Goal: Find specific page/section: Find specific page/section

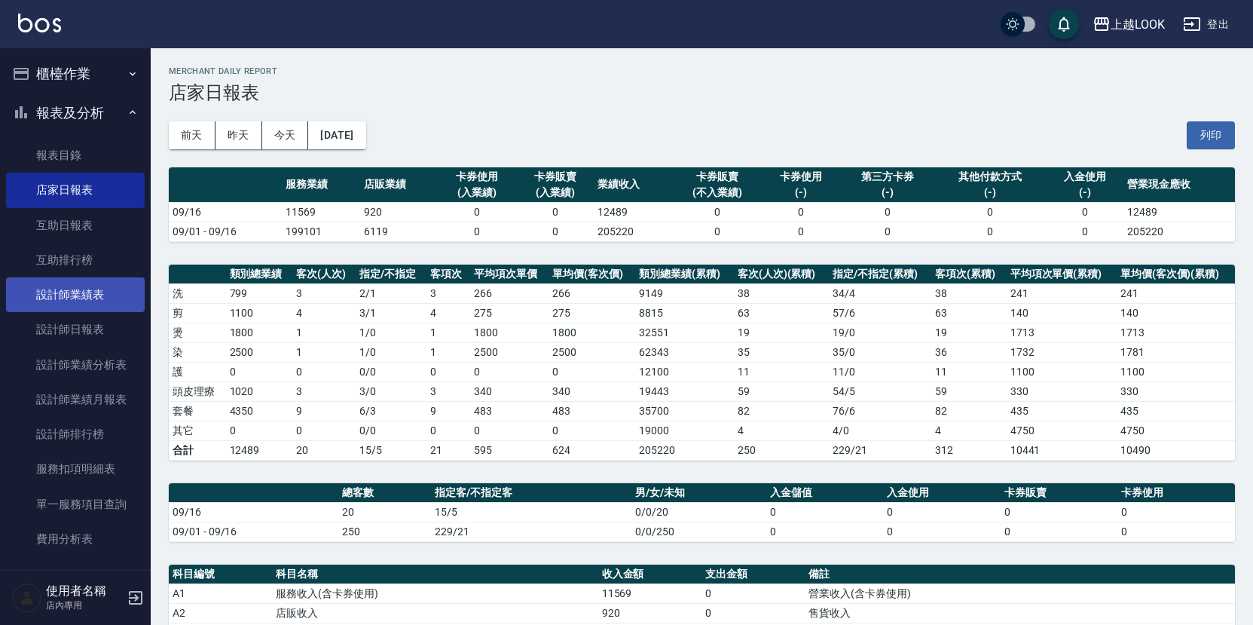
scroll to position [130, 0]
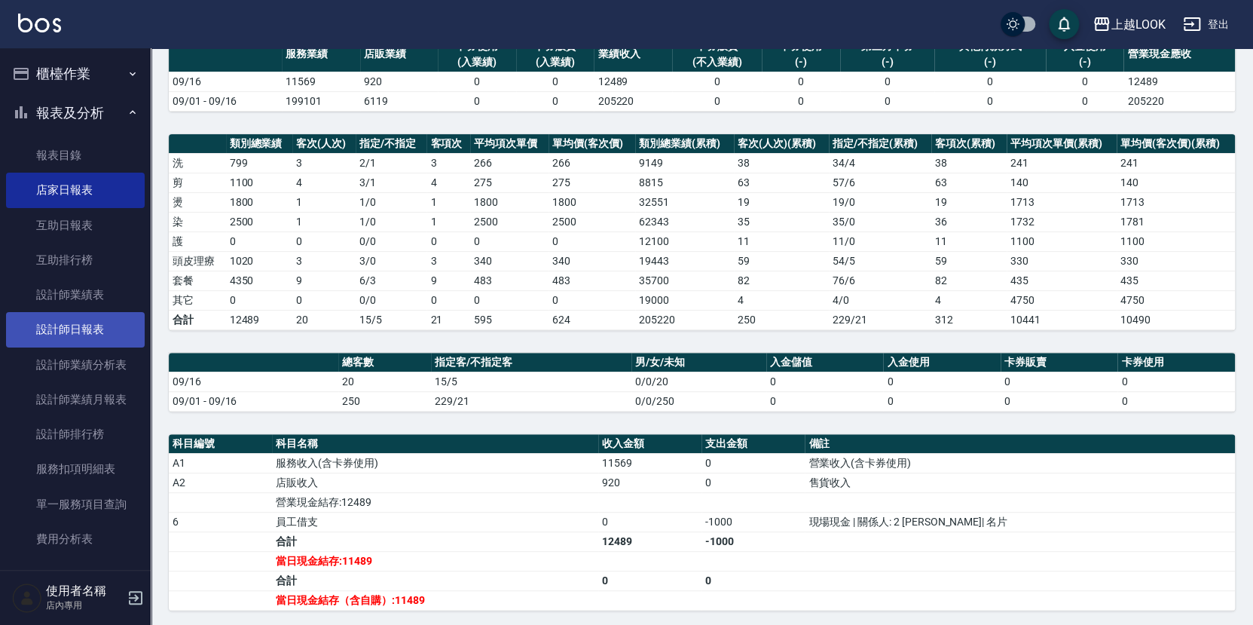
click at [91, 321] on link "設計師日報表" at bounding box center [75, 329] width 139 height 35
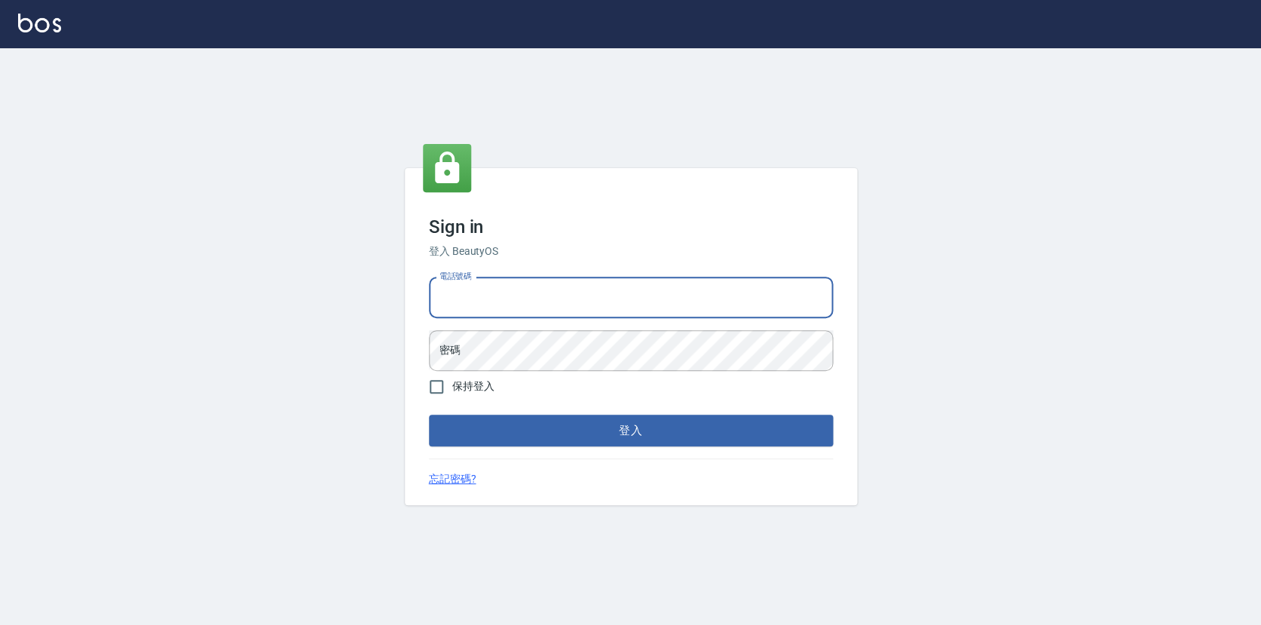
type input "0423178168"
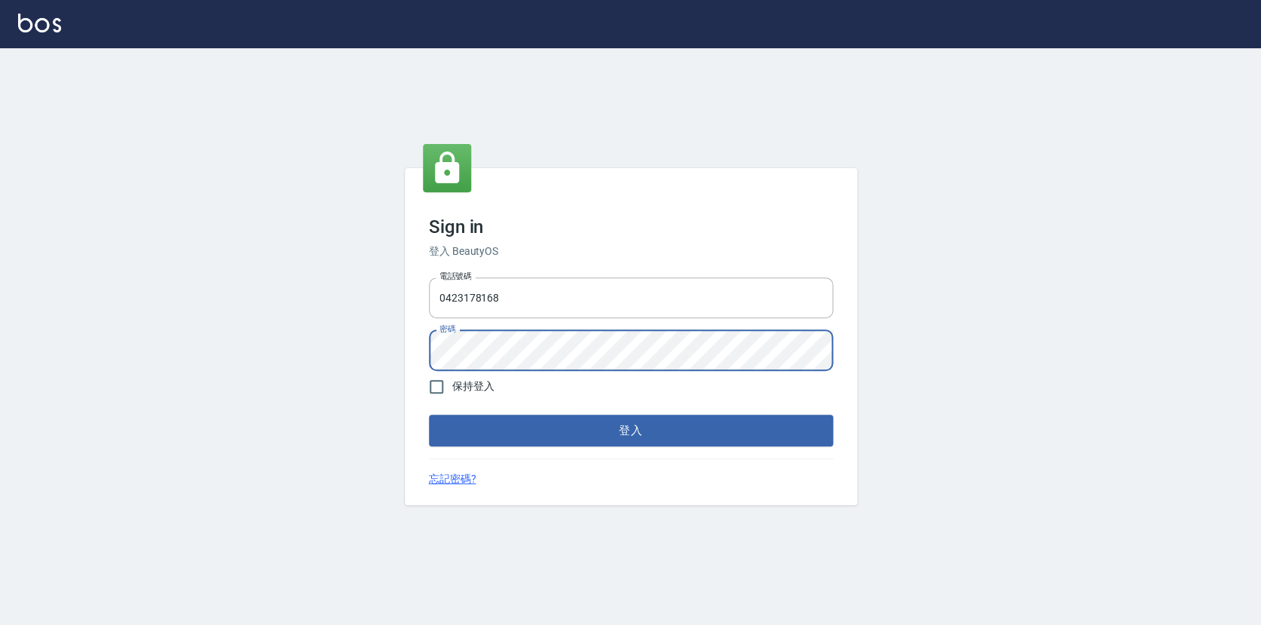
click at [536, 445] on div "Sign in 登入 BeautyOS 電話號碼 0423178168 電話號碼 密碼 密碼 保持登入 登入 忘記密碼?" at bounding box center [631, 336] width 452 height 337
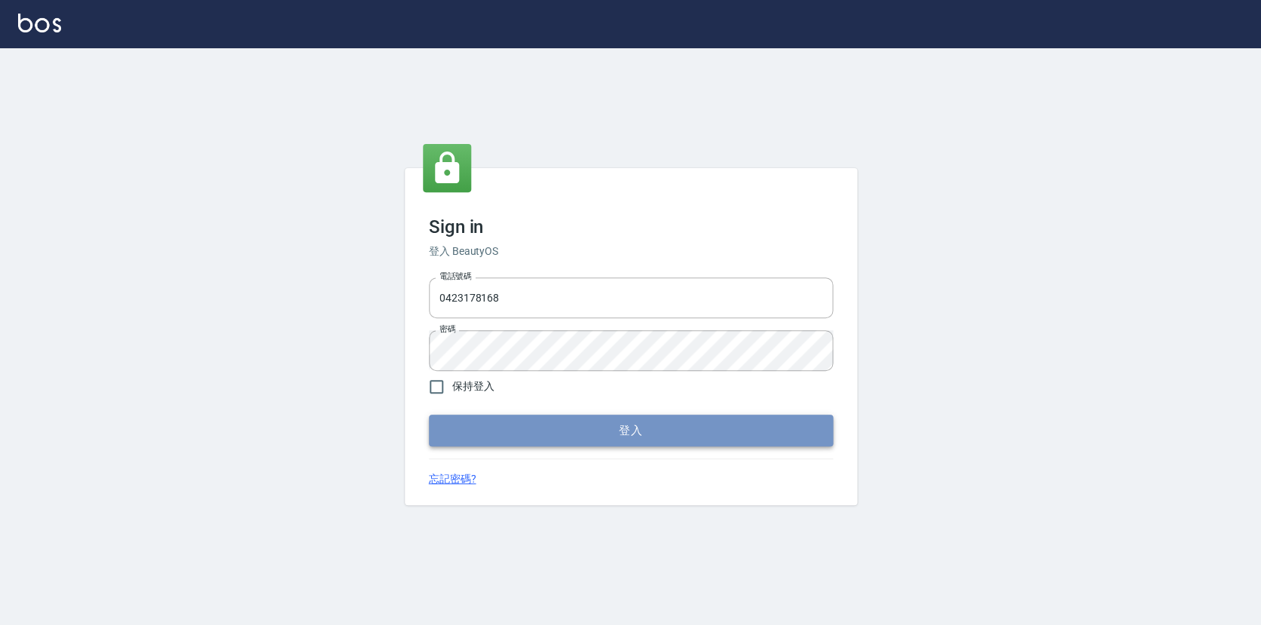
click at [537, 443] on button "登入" at bounding box center [631, 430] width 404 height 32
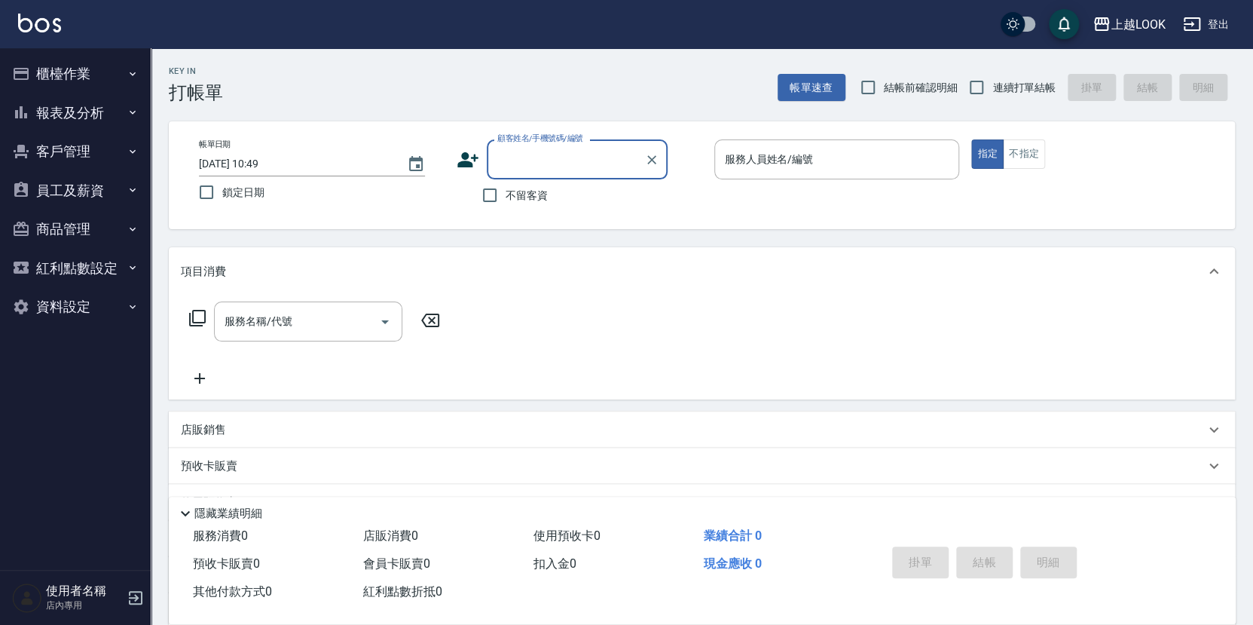
click at [90, 121] on button "報表及分析" at bounding box center [75, 112] width 139 height 39
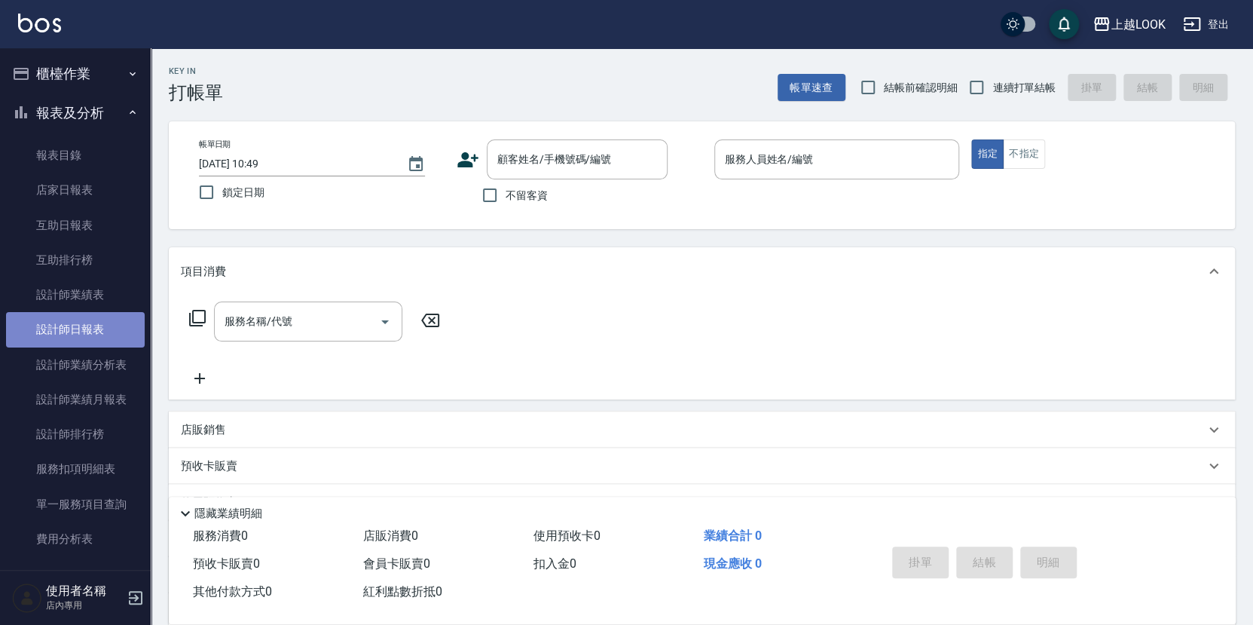
click at [94, 327] on link "設計師日報表" at bounding box center [75, 329] width 139 height 35
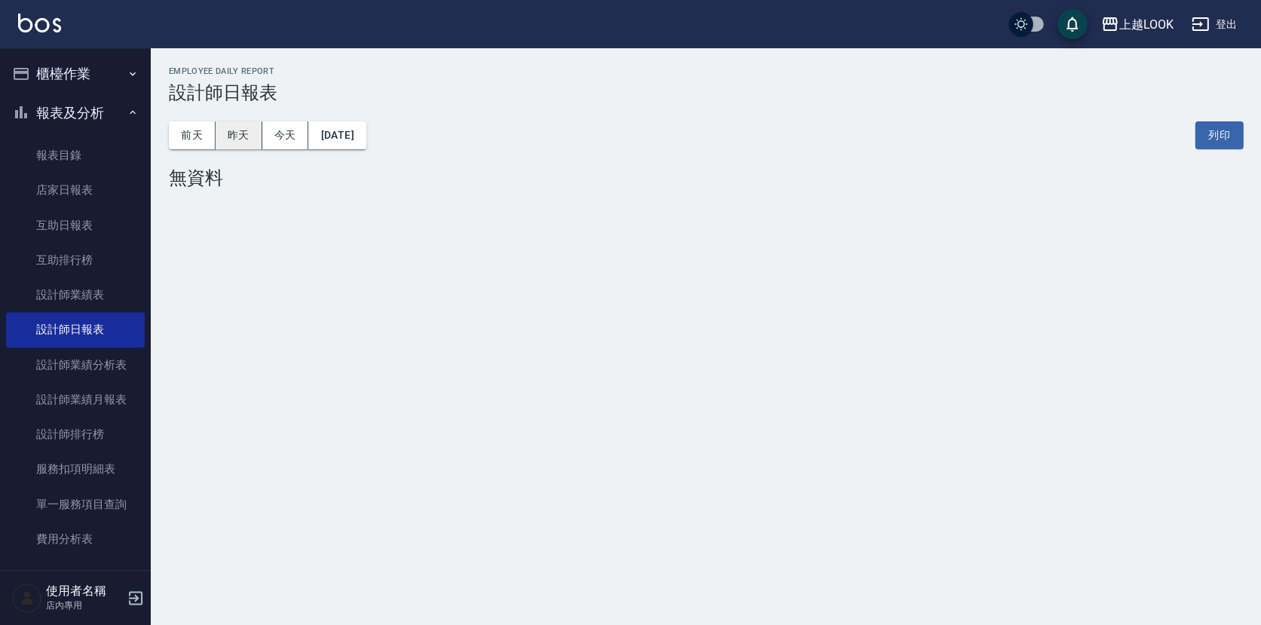
click at [225, 140] on button "昨天" at bounding box center [239, 135] width 47 height 28
